Goal: Information Seeking & Learning: Learn about a topic

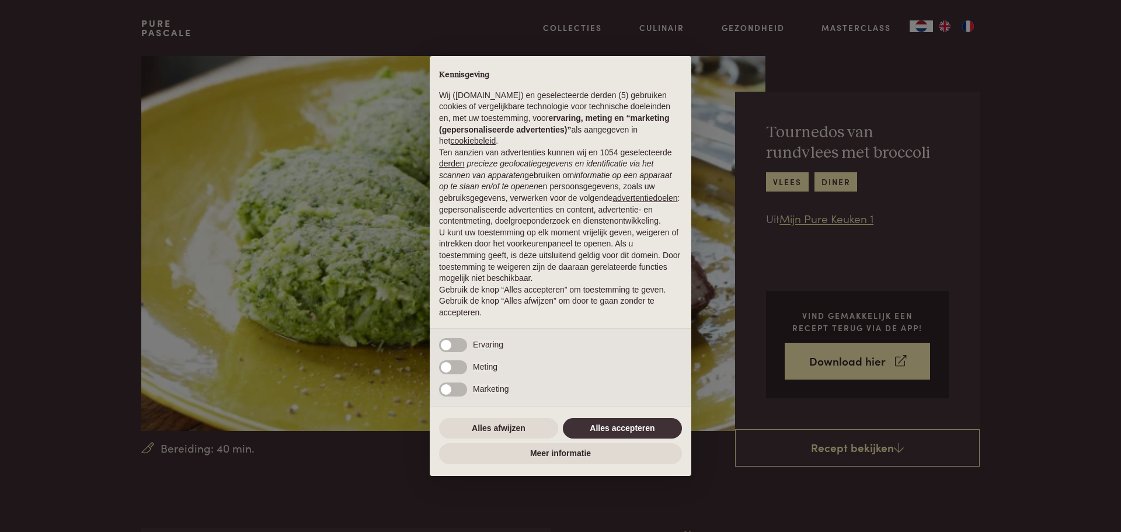
click at [602, 419] on div "Alles afwijzen Alles accepteren" at bounding box center [560, 429] width 243 height 26
click at [603, 425] on button "Alles accepteren" at bounding box center [622, 428] width 119 height 21
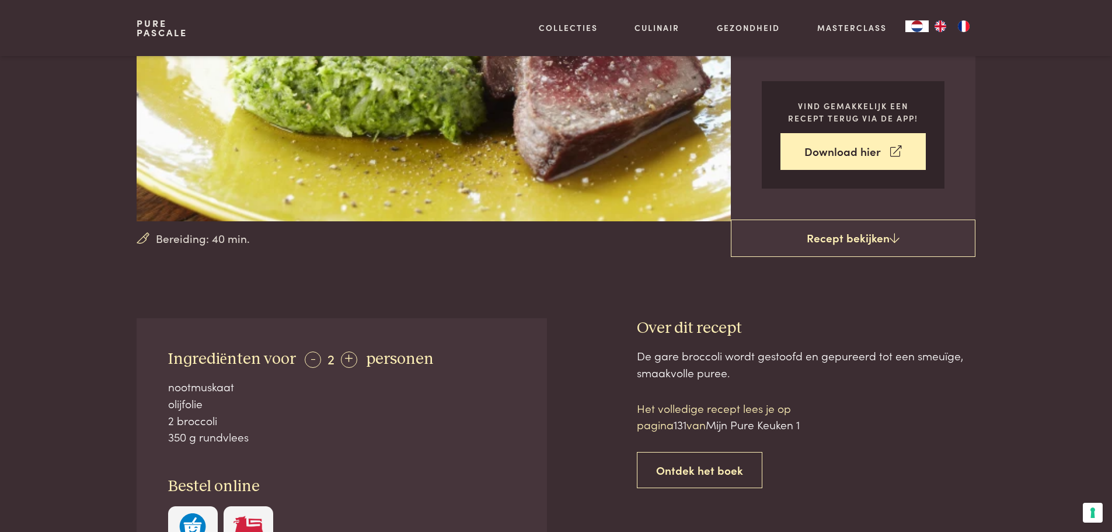
scroll to position [117, 0]
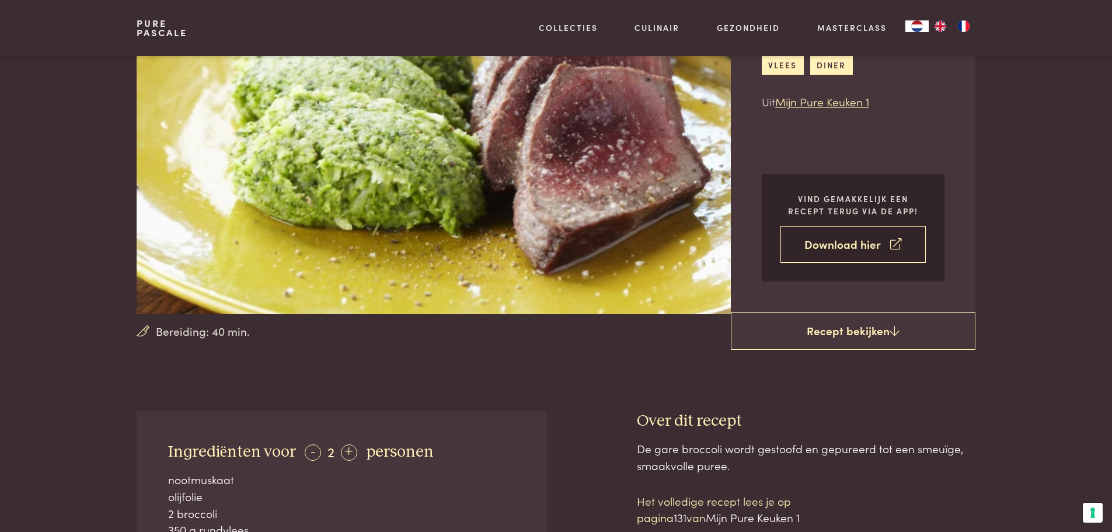
click at [869, 243] on link "Download hier" at bounding box center [853, 244] width 145 height 37
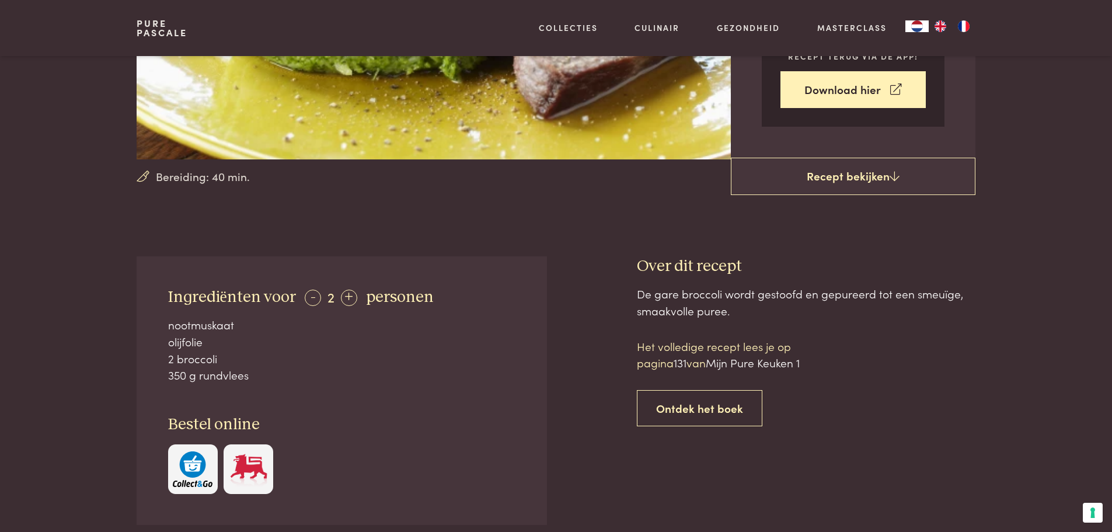
scroll to position [292, 0]
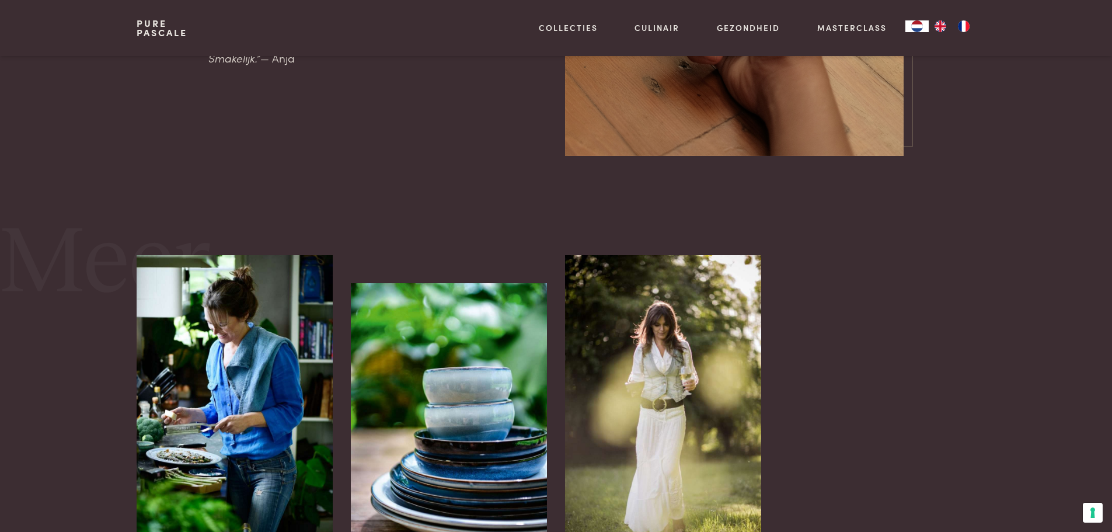
scroll to position [1868, 0]
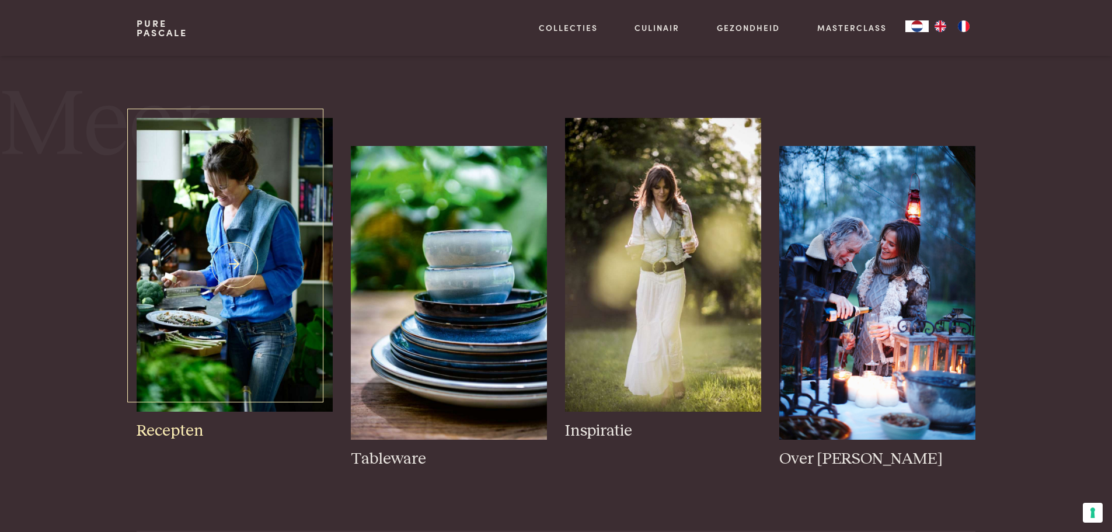
click at [260, 293] on img at bounding box center [235, 265] width 196 height 294
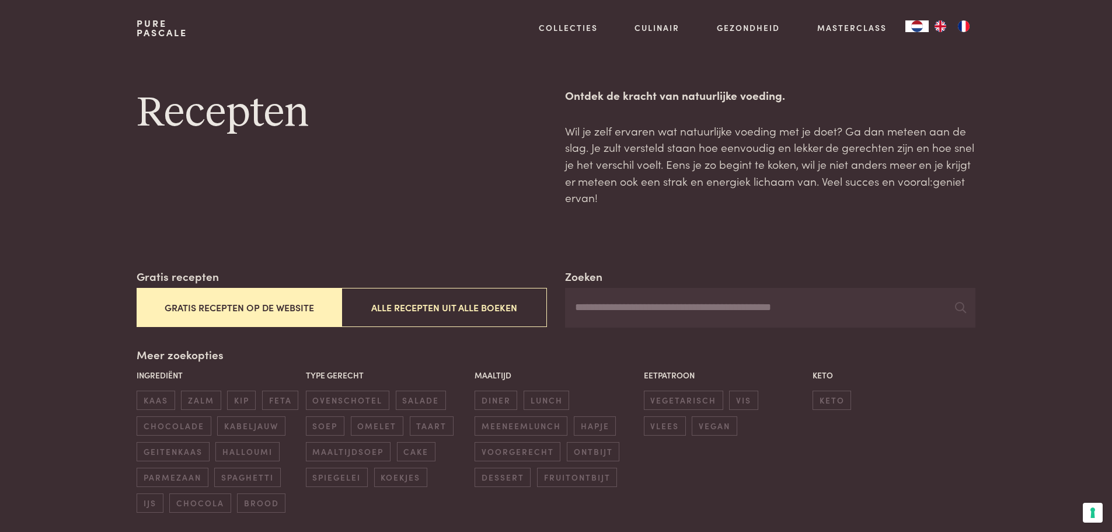
click at [660, 313] on input "Zoeken" at bounding box center [770, 308] width 410 height 40
type input "********"
click at [957, 307] on icon at bounding box center [960, 307] width 11 height 11
click at [228, 308] on button "Gratis recepten op de website" at bounding box center [239, 307] width 205 height 39
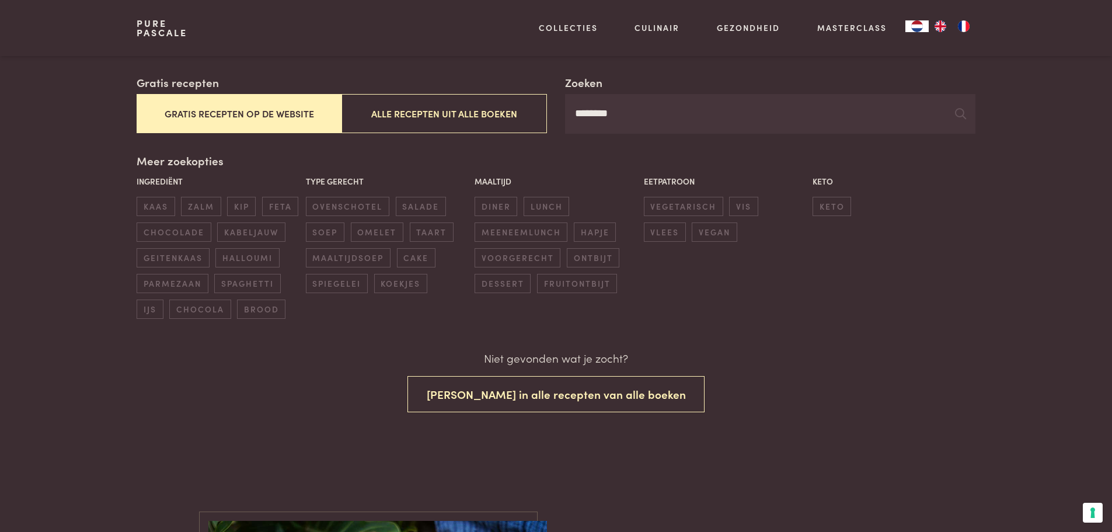
scroll to position [194, 0]
